Goal: Transaction & Acquisition: Purchase product/service

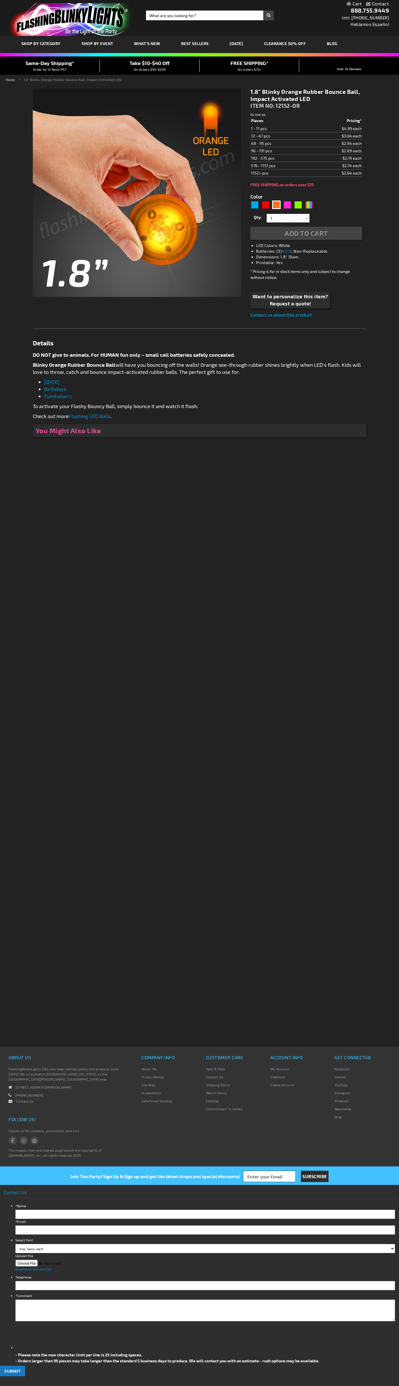
type input "5637"
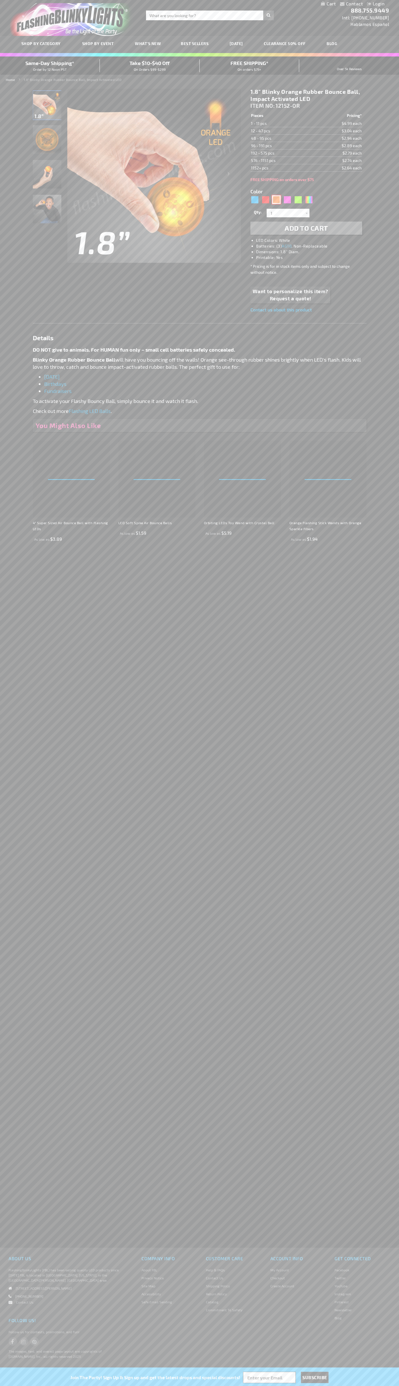
click at [276, 200] on div "Orange" at bounding box center [276, 199] width 9 height 9
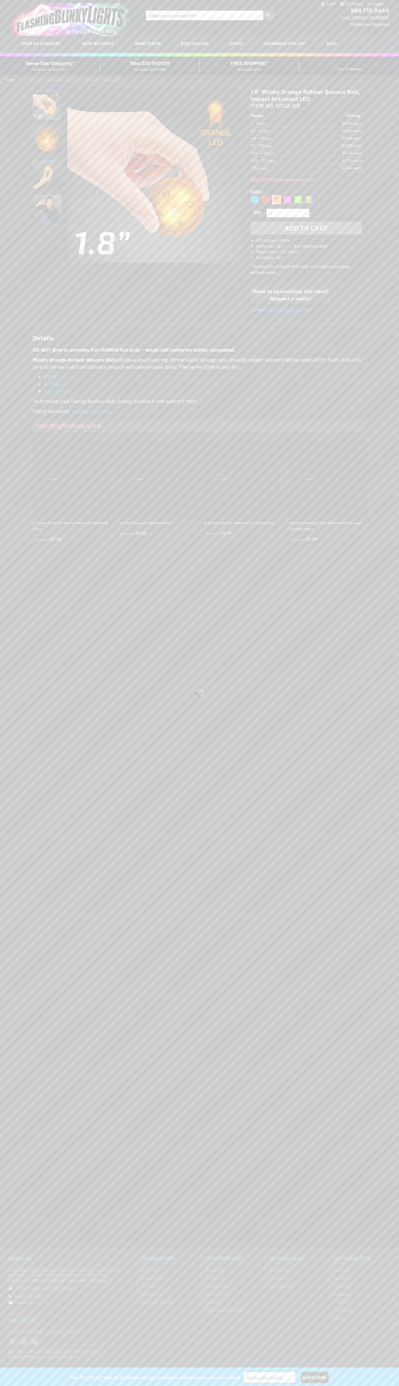
type input "Customize - 1.8&quot; Blinky Orange Rubber Bounce Ball, Impact Activated LED - …"
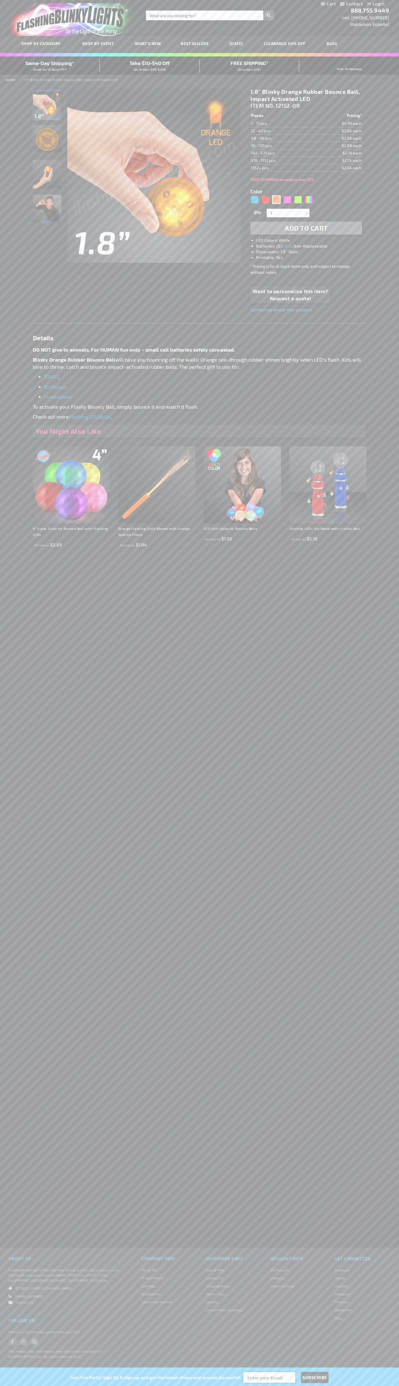
click at [306, 228] on span "Add to Cart" at bounding box center [306, 228] width 43 height 8
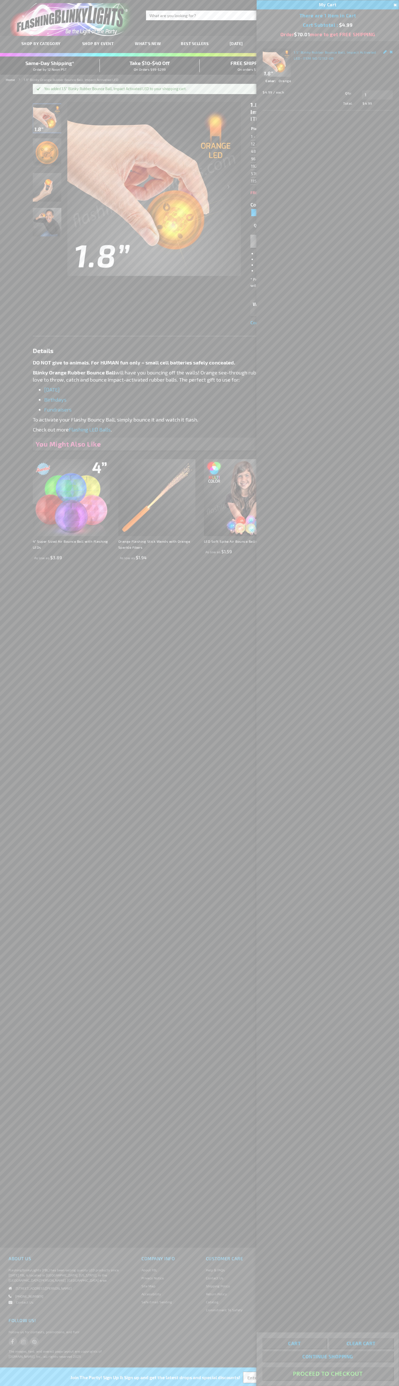
click at [328, 1373] on button "Proceed To Checkout" at bounding box center [327, 1373] width 131 height 13
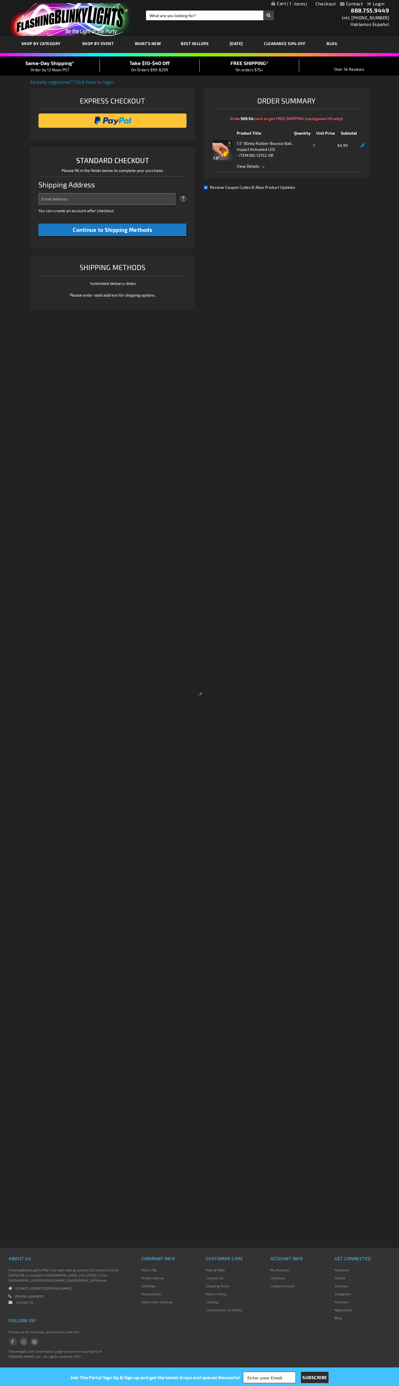
select select "US"
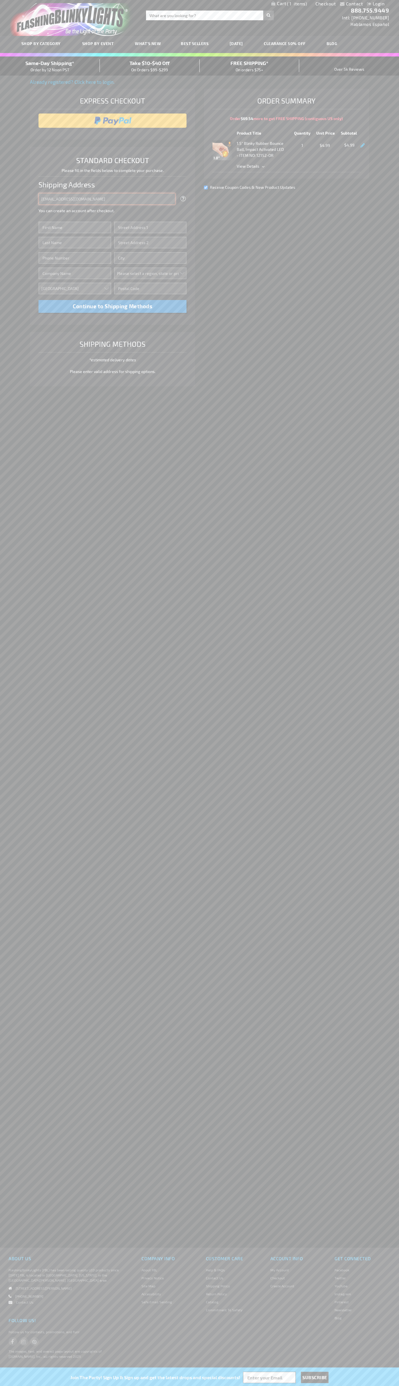
type input "johnsmith005@storebotmail.joonix.net"
type input "John"
type input "2590 Pearl Street"
type input "First floor"
type input "boulder"
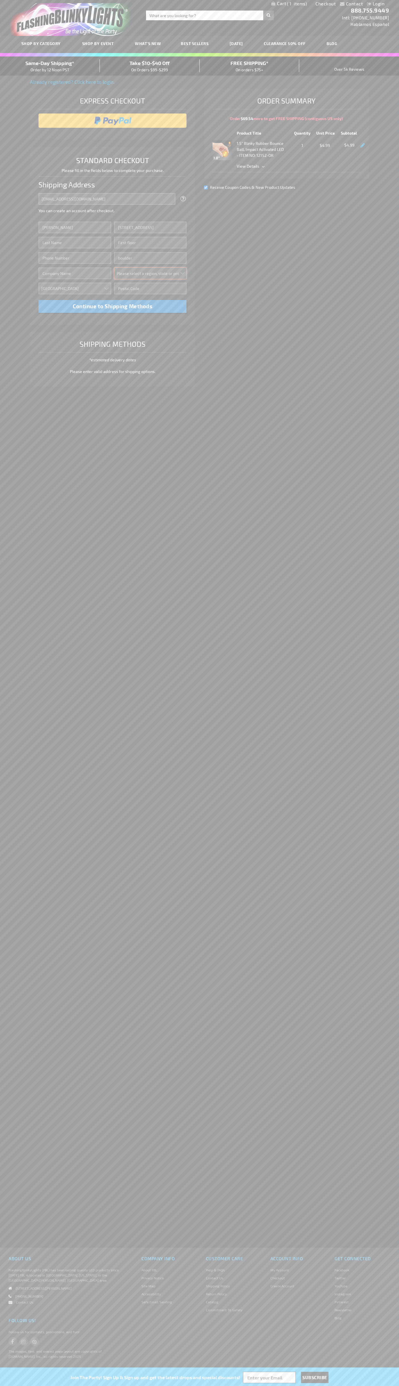
select select "13"
type input "80302"
type input "Smith"
type input "6502530000"
type input "John Smith"
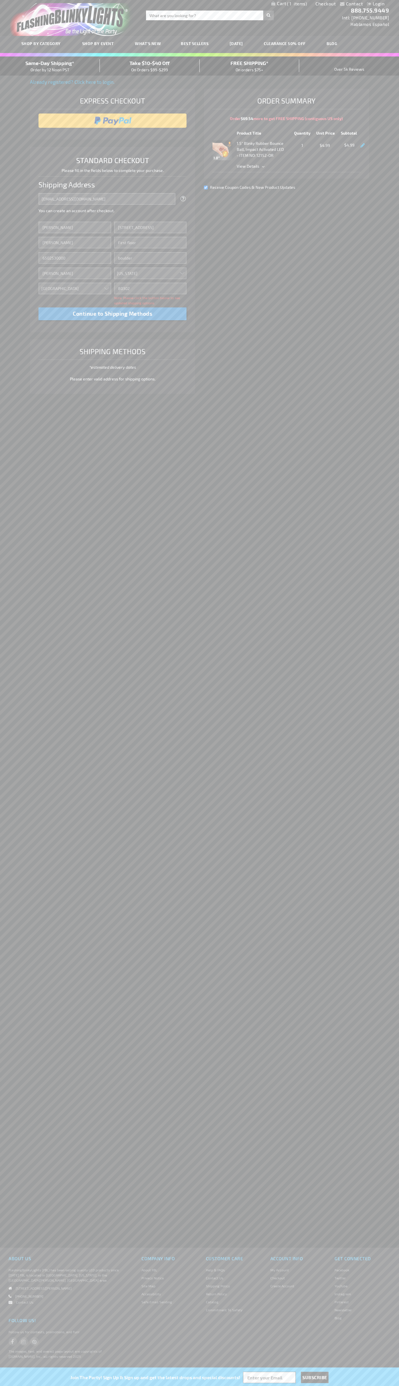
click at [50, 66] on div "Same-Day Shipping* Order by 12 Noon PST" at bounding box center [50, 65] width 100 height 13
click at [113, 121] on input "image" at bounding box center [112, 120] width 143 height 11
